Goal: Task Accomplishment & Management: Manage account settings

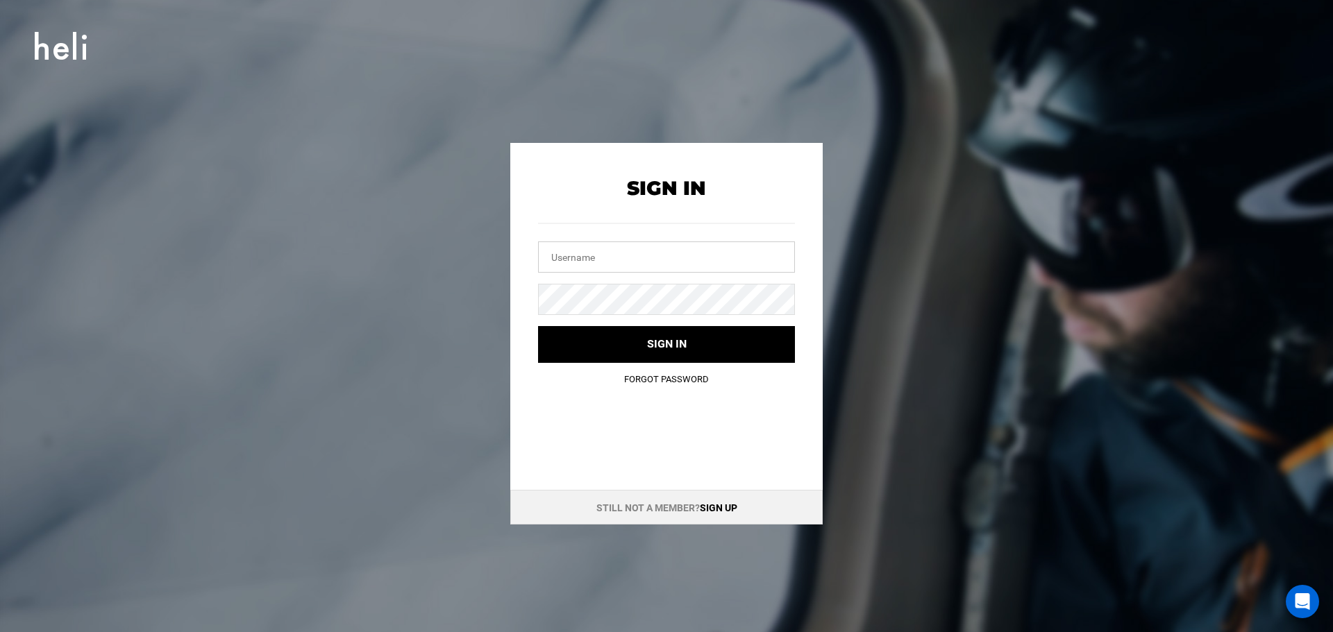
click at [611, 256] on input "text" at bounding box center [666, 257] width 257 height 31
click at [587, 256] on input "text" at bounding box center [666, 257] width 257 height 31
click at [599, 262] on input "text" at bounding box center [666, 257] width 257 height 31
paste input "[EMAIL_ADDRESS][DOMAIN_NAME]"
type input "[EMAIL_ADDRESS][DOMAIN_NAME]"
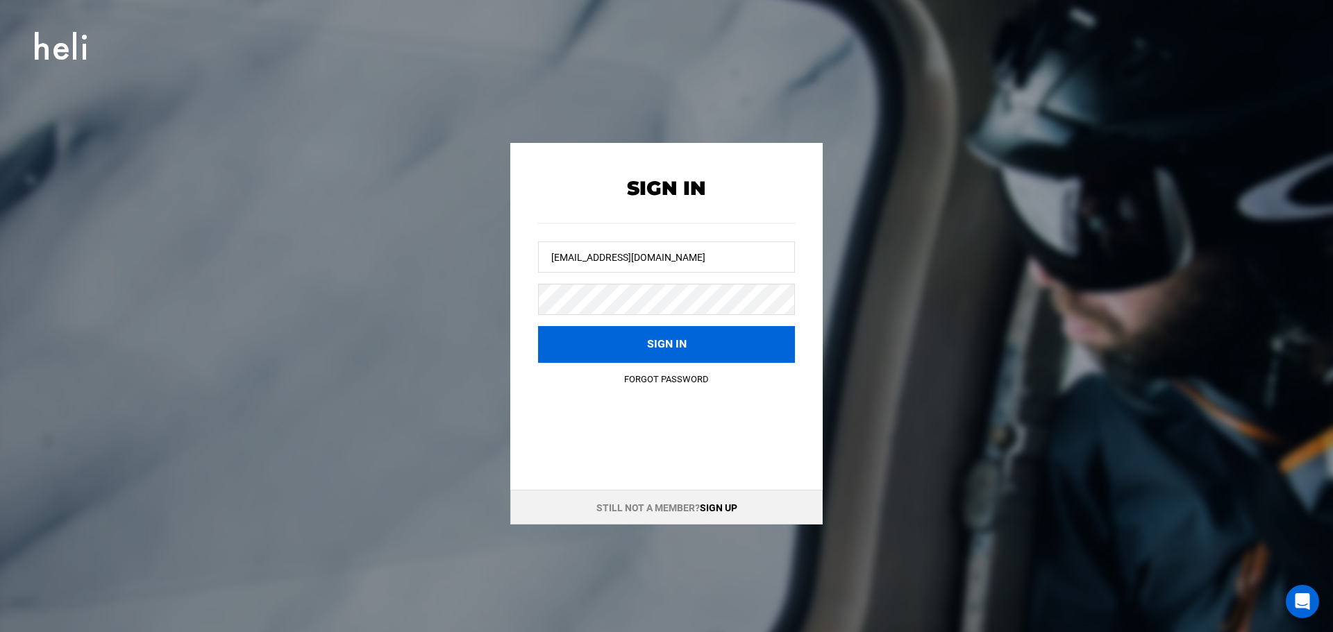
click at [573, 347] on button "Sign in" at bounding box center [666, 344] width 257 height 37
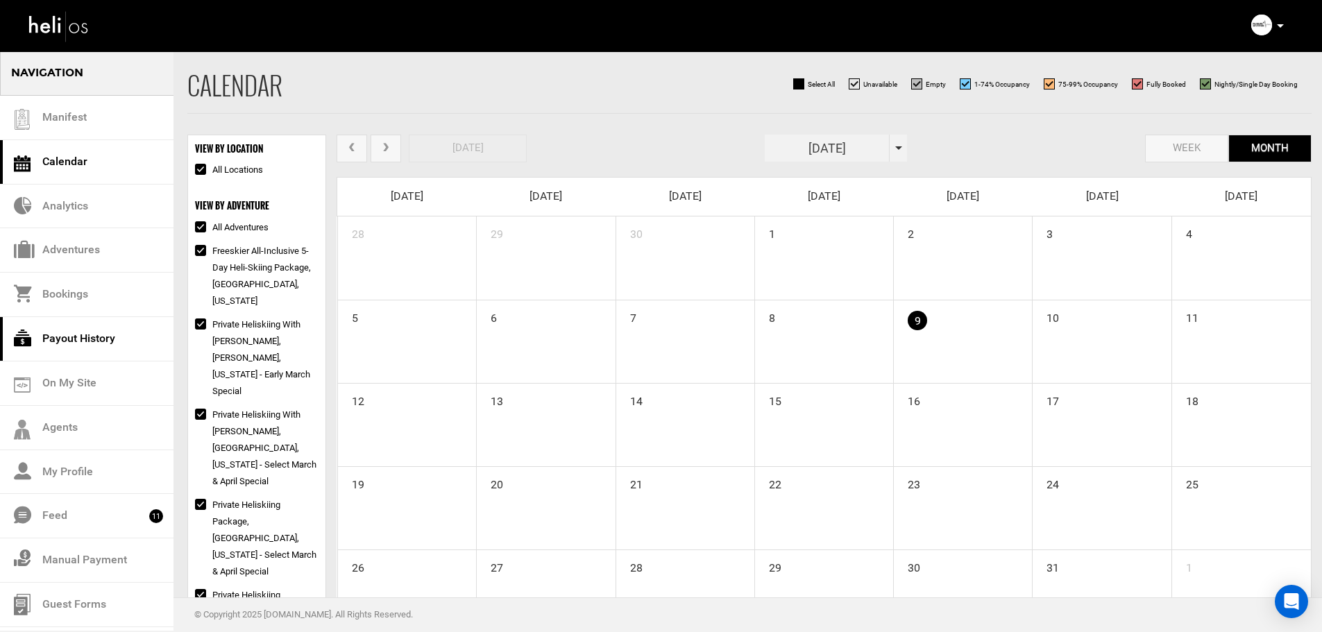
click at [72, 337] on link "Payout History" at bounding box center [87, 339] width 174 height 44
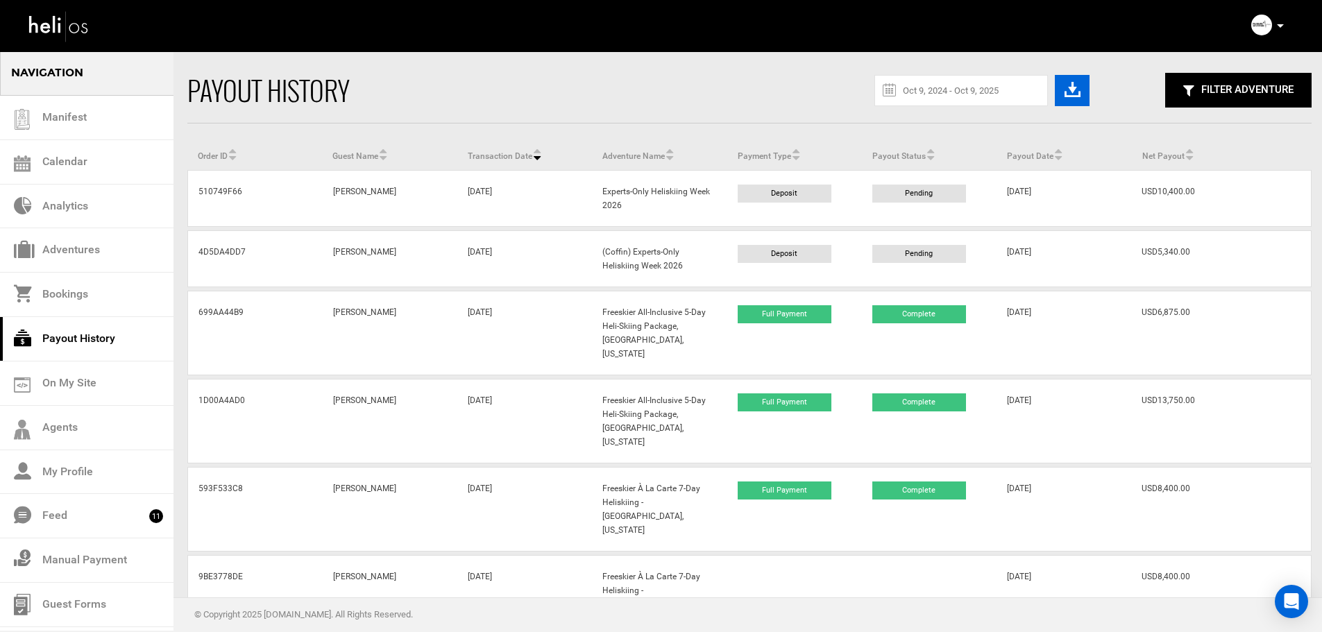
click at [1070, 95] on icon "button" at bounding box center [1073, 90] width 16 height 22
